Goal: Task Accomplishment & Management: Complete application form

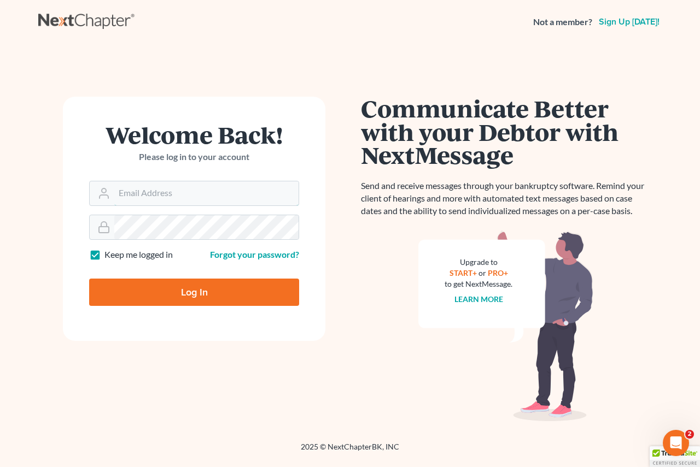
type input "[EMAIL_ADDRESS][DOMAIN_NAME]"
click at [173, 294] on input "Log In" at bounding box center [194, 292] width 210 height 27
type input "Thinking..."
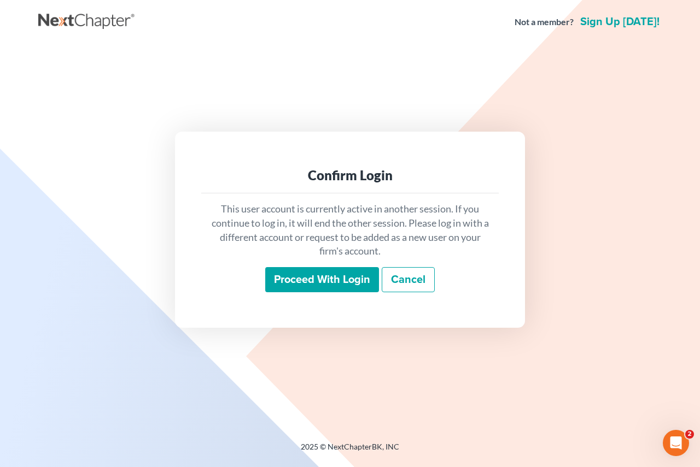
click at [293, 274] on input "Proceed with login" at bounding box center [322, 279] width 114 height 25
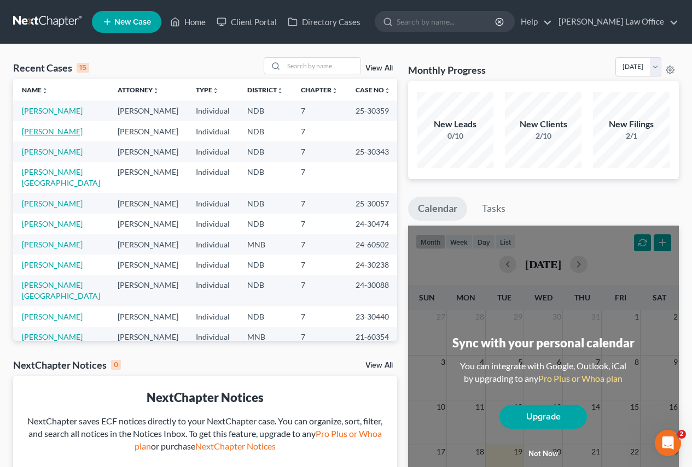
click at [28, 134] on link "[PERSON_NAME]" at bounding box center [52, 131] width 61 height 9
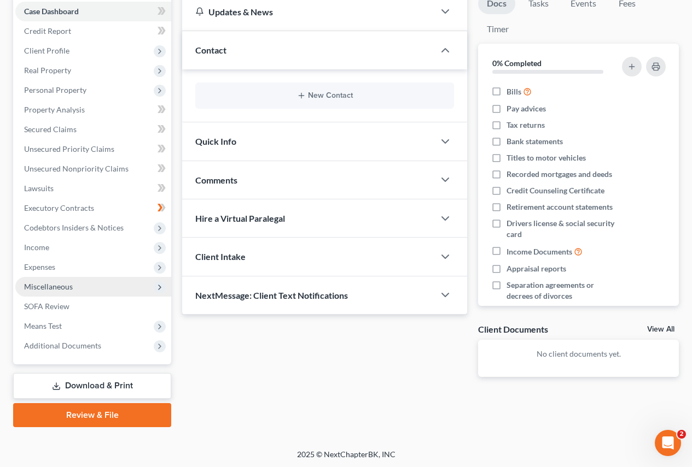
scroll to position [114, 0]
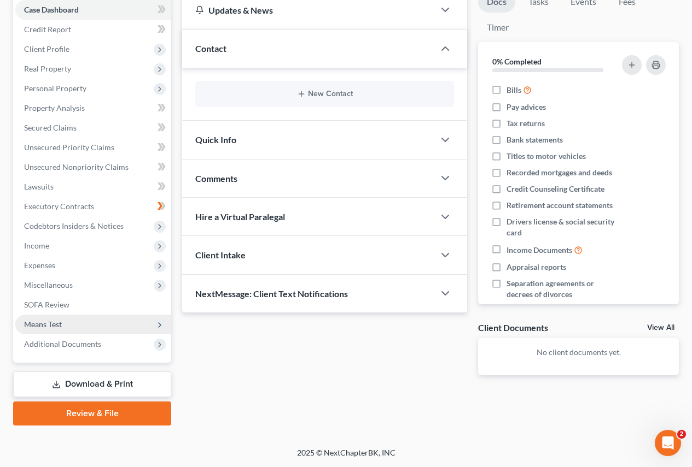
click at [46, 322] on span "Means Test" at bounding box center [43, 324] width 38 height 9
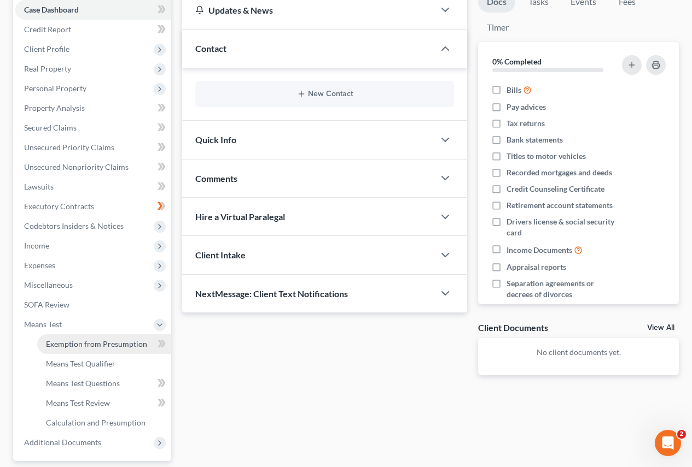
click at [61, 342] on span "Exemption from Presumption" at bounding box center [96, 344] width 101 height 9
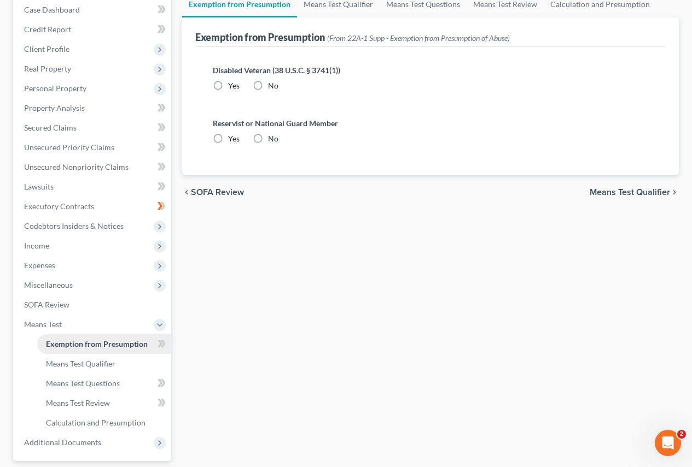
radio input "true"
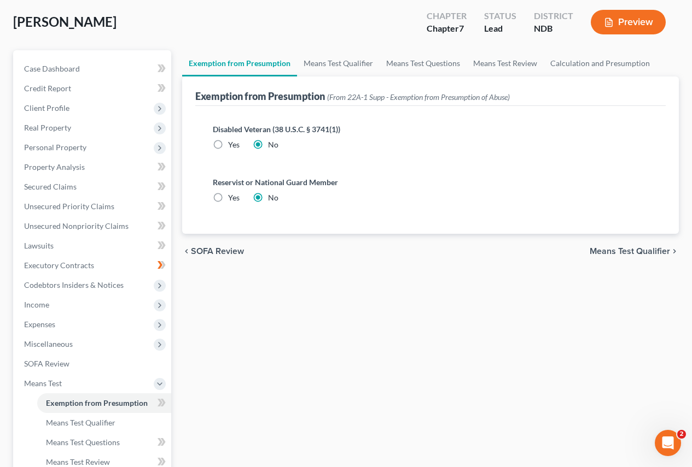
click at [605, 252] on span "Means Test Qualifier" at bounding box center [629, 251] width 80 height 9
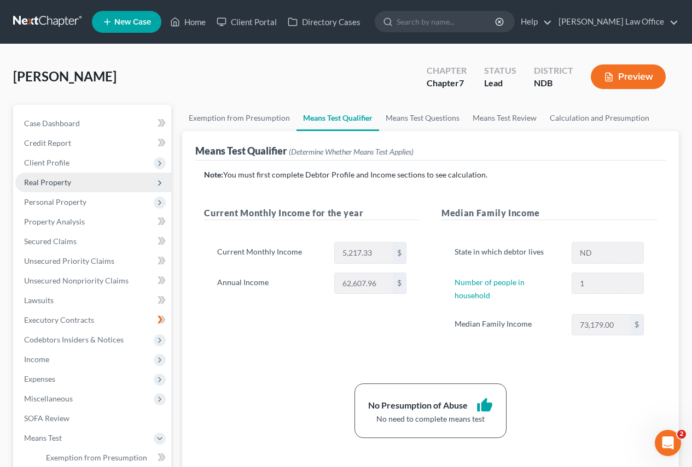
click at [49, 182] on span "Real Property" at bounding box center [47, 182] width 47 height 9
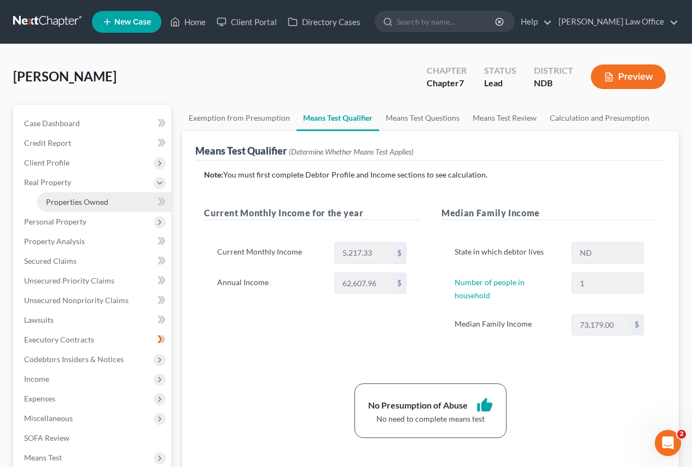
click at [55, 201] on span "Properties Owned" at bounding box center [77, 201] width 62 height 9
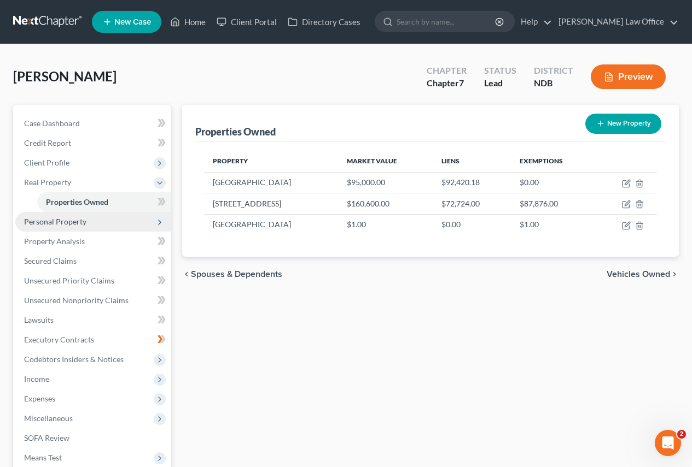
click at [57, 223] on span "Personal Property" at bounding box center [55, 221] width 62 height 9
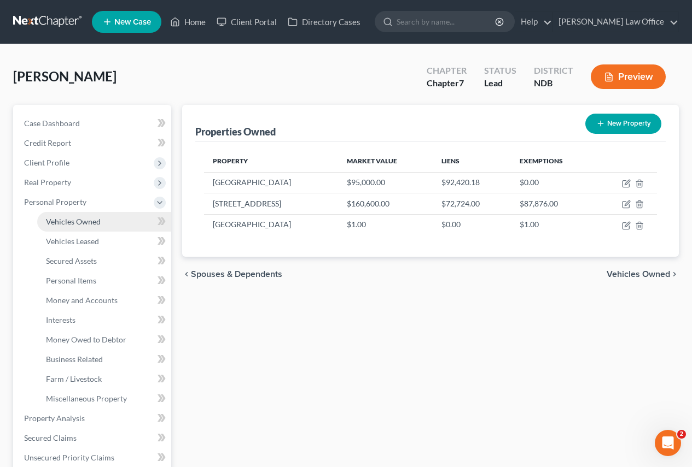
click at [67, 220] on span "Vehicles Owned" at bounding box center [73, 221] width 55 height 9
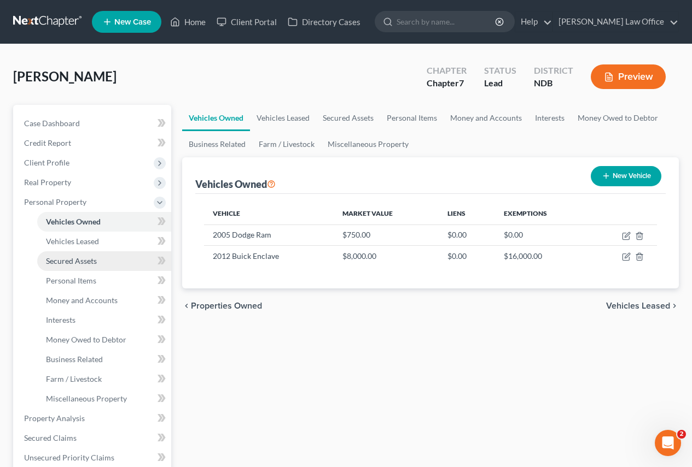
click at [67, 262] on span "Secured Assets" at bounding box center [71, 260] width 51 height 9
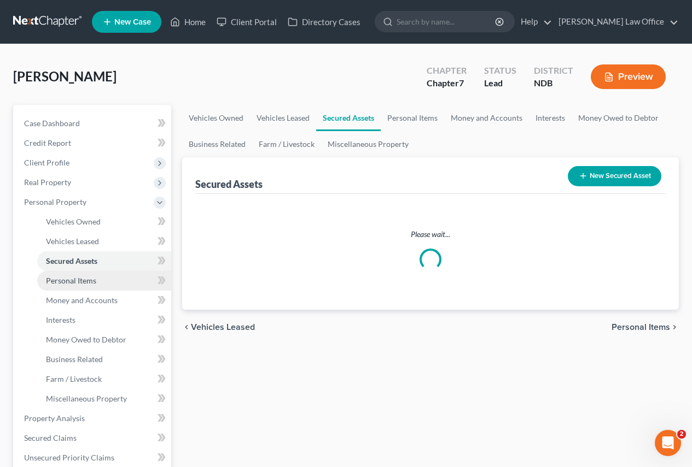
click at [61, 281] on span "Personal Items" at bounding box center [71, 280] width 50 height 9
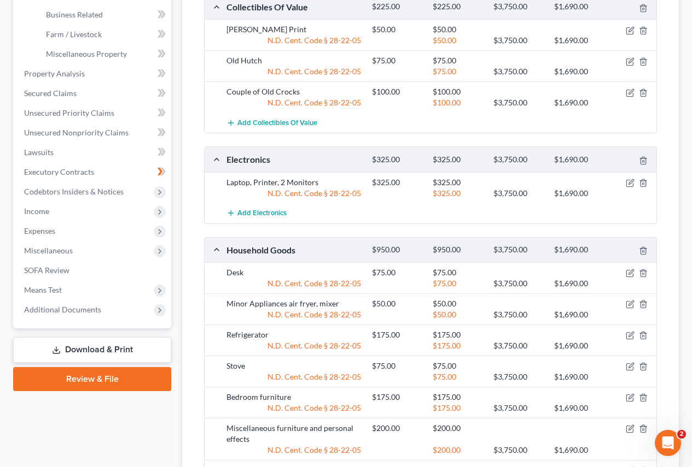
scroll to position [437, 0]
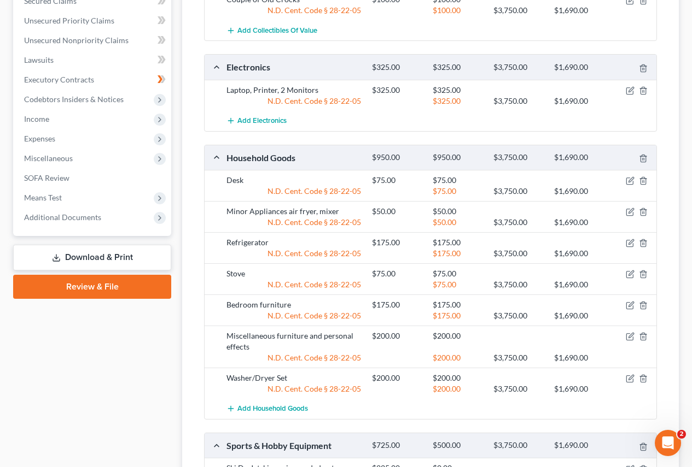
click at [84, 255] on link "Download & Print" at bounding box center [92, 258] width 158 height 26
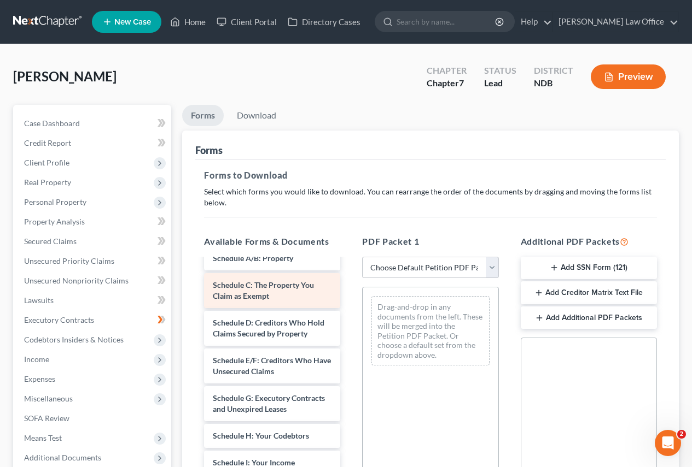
scroll to position [55, 0]
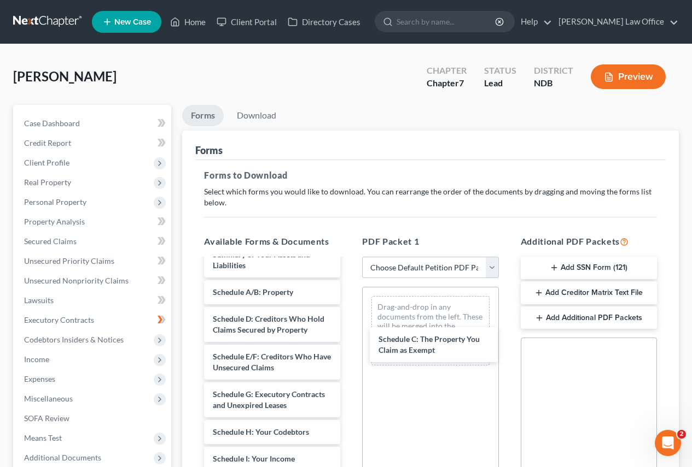
drag, startPoint x: 251, startPoint y: 338, endPoint x: 411, endPoint y: 348, distance: 160.5
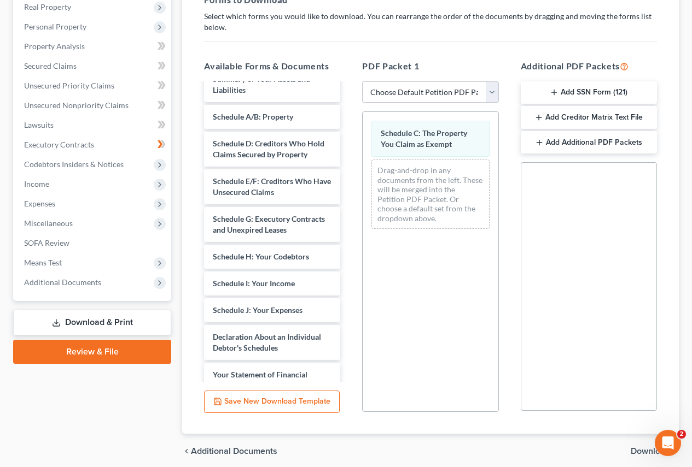
scroll to position [219, 0]
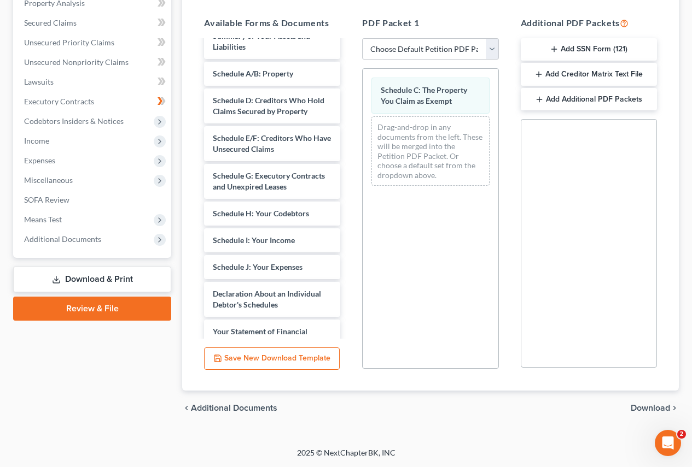
click at [639, 408] on span "Download" at bounding box center [649, 408] width 39 height 9
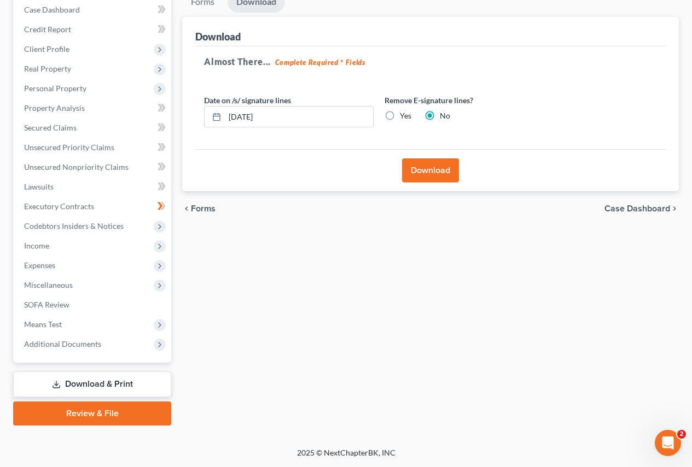
scroll to position [114, 0]
click at [430, 170] on button "Download" at bounding box center [430, 171] width 57 height 24
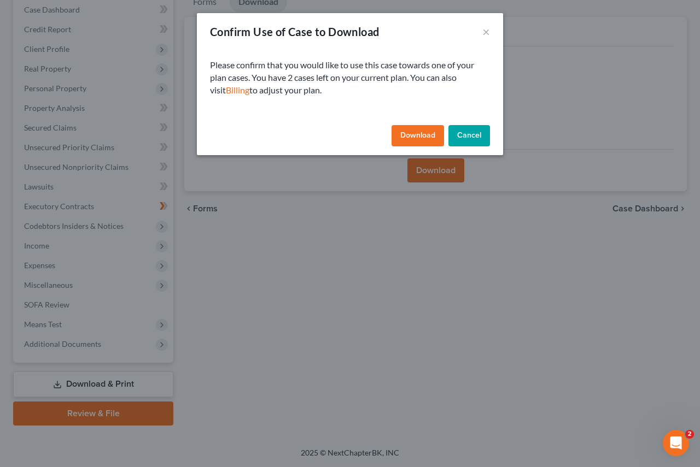
click at [419, 141] on button "Download" at bounding box center [417, 136] width 52 height 22
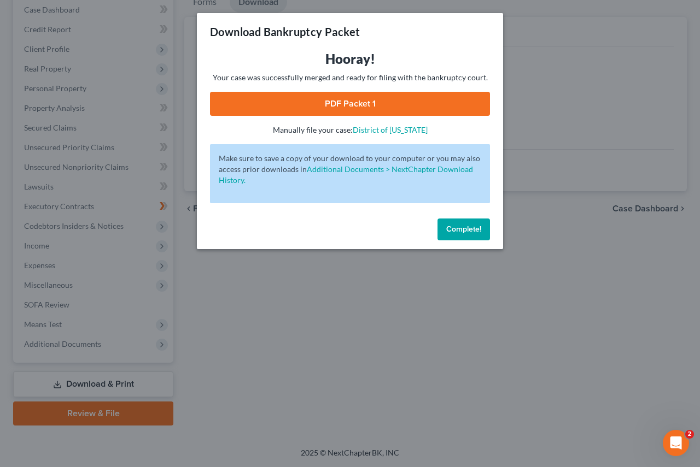
click at [343, 106] on link "PDF Packet 1" at bounding box center [350, 104] width 280 height 24
click at [452, 222] on button "Complete!" at bounding box center [463, 230] width 52 height 22
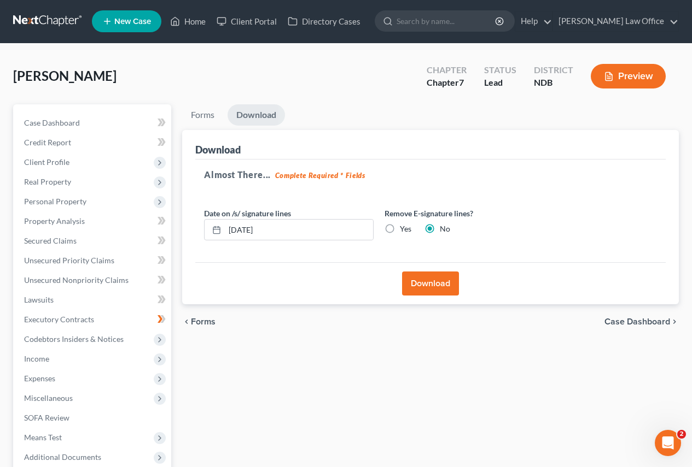
scroll to position [0, 0]
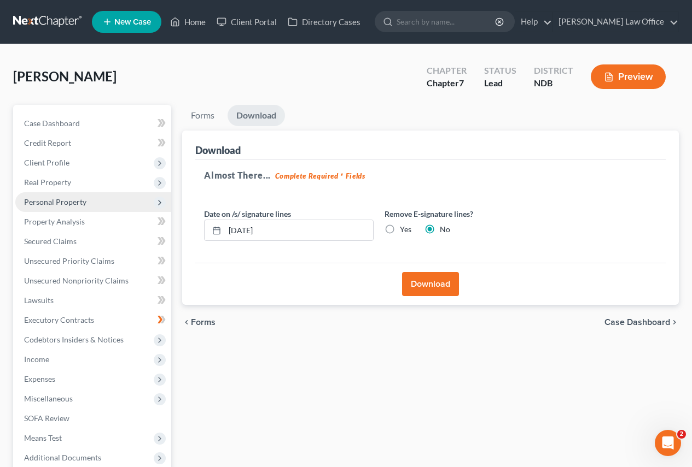
click at [57, 200] on span "Personal Property" at bounding box center [55, 201] width 62 height 9
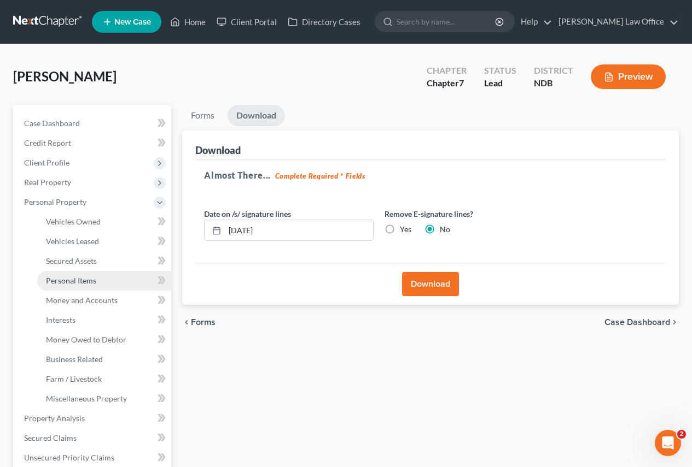
click at [69, 278] on span "Personal Items" at bounding box center [71, 280] width 50 height 9
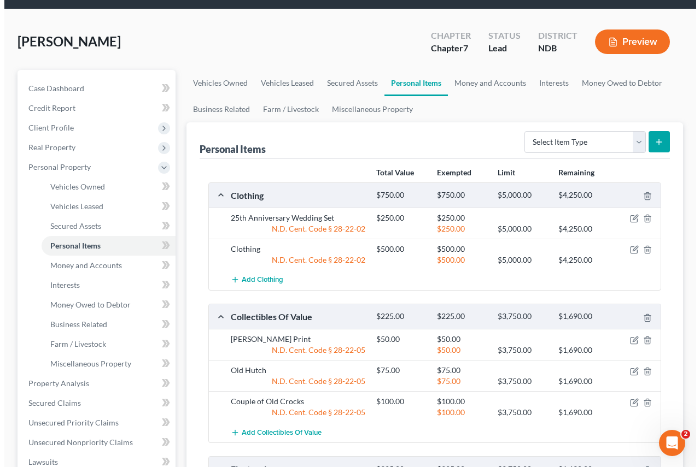
scroll to position [55, 0]
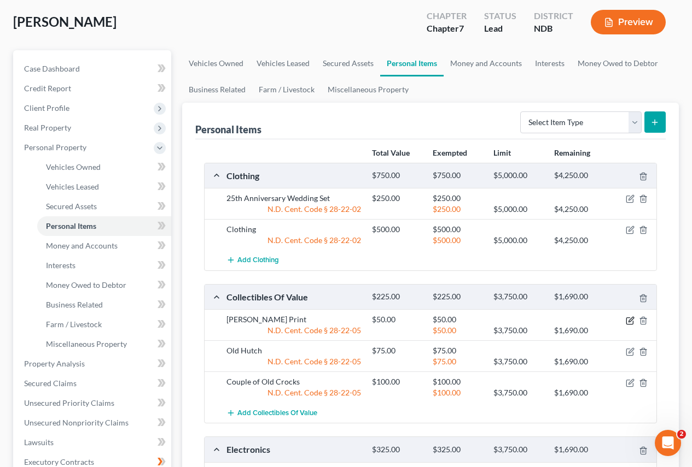
click at [629, 322] on icon "button" at bounding box center [630, 319] width 5 height 5
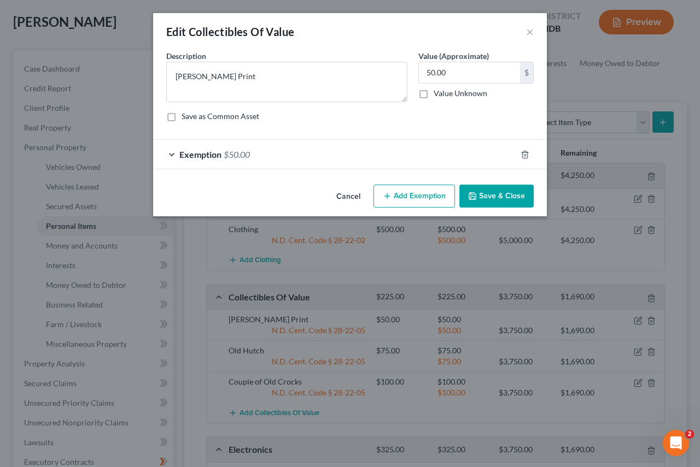
click at [389, 197] on icon "button" at bounding box center [387, 196] width 9 height 9
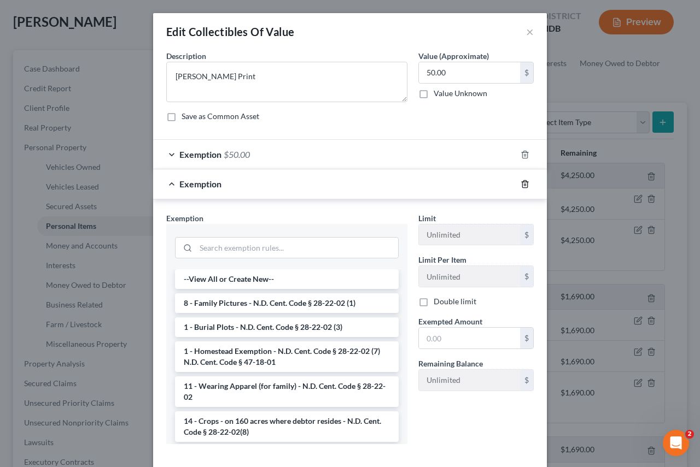
click at [524, 182] on polyline "button" at bounding box center [525, 182] width 7 height 0
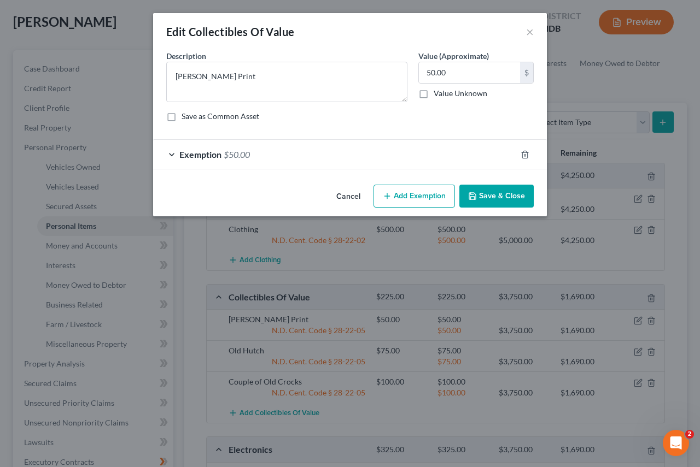
click at [241, 155] on span "$50.00" at bounding box center [237, 154] width 26 height 10
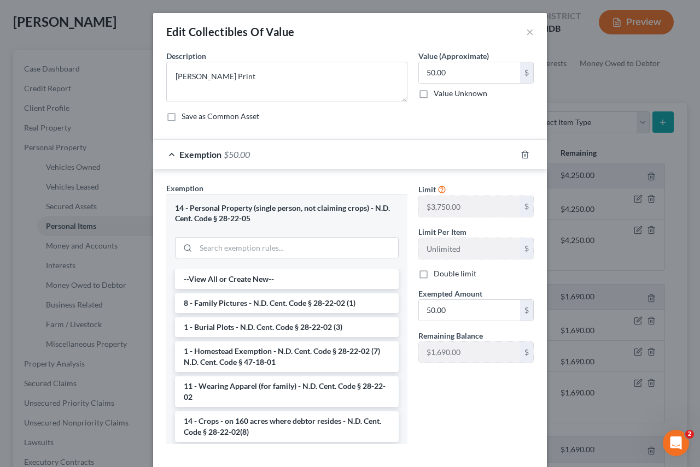
click at [316, 197] on div "14 - Personal Property (single person, not claiming crops) - N.D. Cent. Code § …" at bounding box center [286, 231] width 241 height 75
